Goal: Information Seeking & Learning: Understand process/instructions

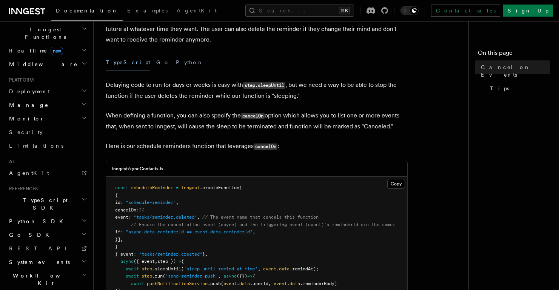
scroll to position [64, 0]
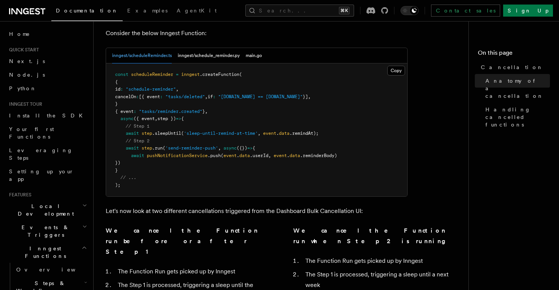
scroll to position [425, 0]
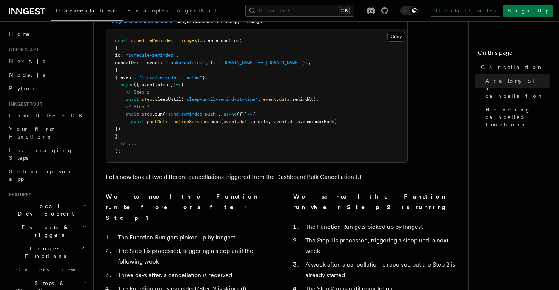
click at [171, 249] on div "We cancel the Function run before or after Step 1 The Function Run gets picked …" at bounding box center [284, 250] width 356 height 119
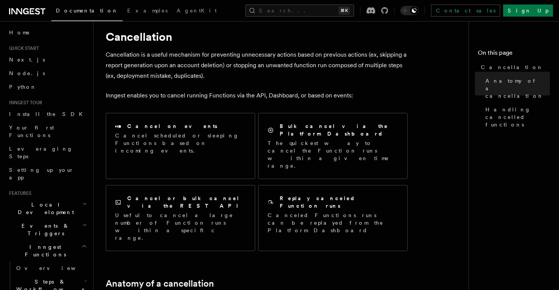
scroll to position [20, 0]
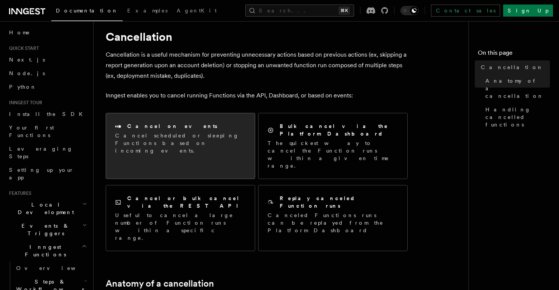
click at [189, 130] on div "Cancel on events Cancel scheduled or sleeping Functions based on incoming event…" at bounding box center [180, 138] width 130 height 32
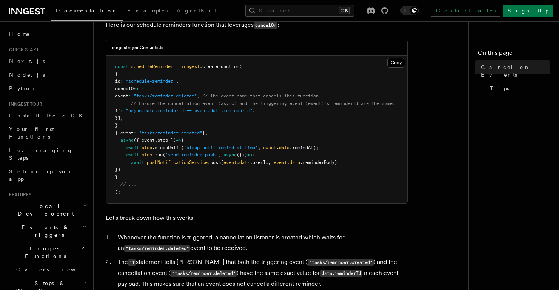
scroll to position [195, 0]
